Goal: Information Seeking & Learning: Learn about a topic

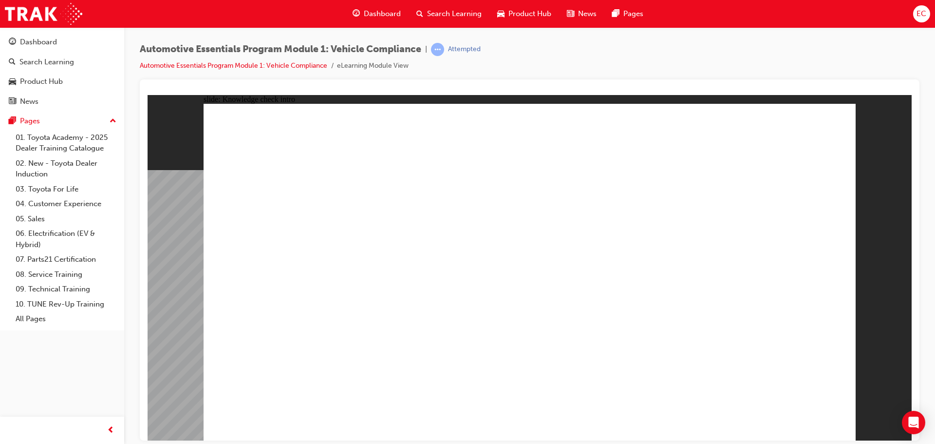
radio input "true"
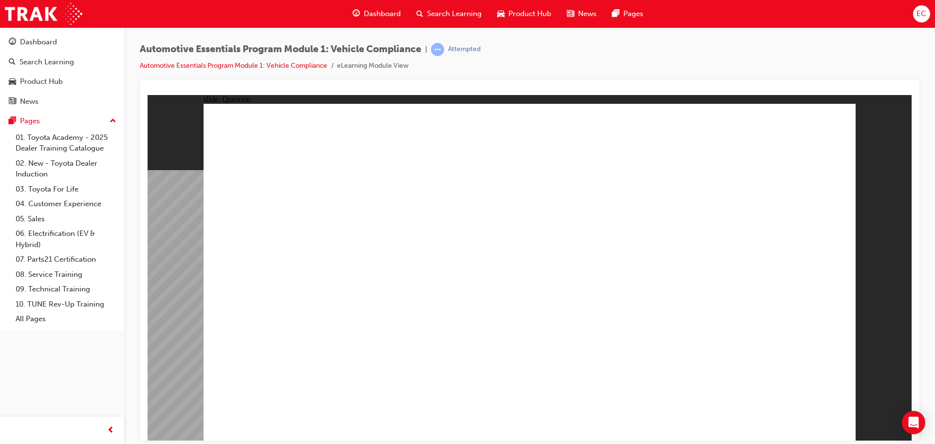
drag, startPoint x: 648, startPoint y: 234, endPoint x: 642, endPoint y: 234, distance: 6.3
radio input "true"
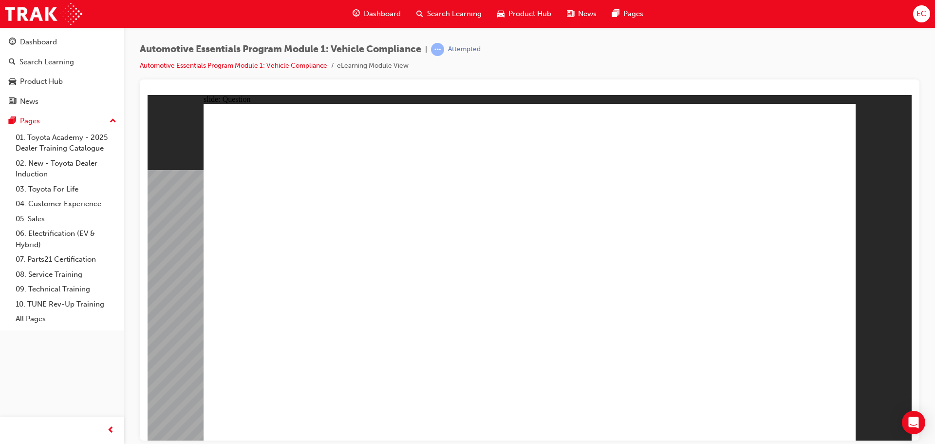
radio input "true"
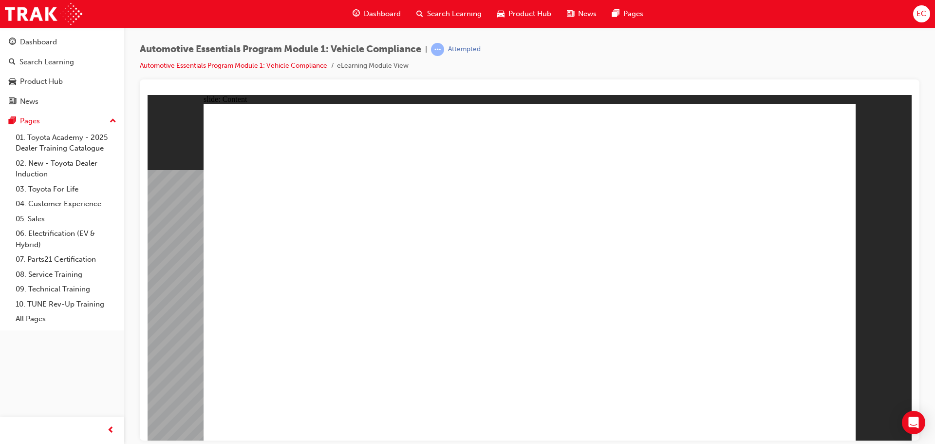
drag, startPoint x: 309, startPoint y: 378, endPoint x: 274, endPoint y: 373, distance: 35.4
